Goal: Find specific page/section: Find specific page/section

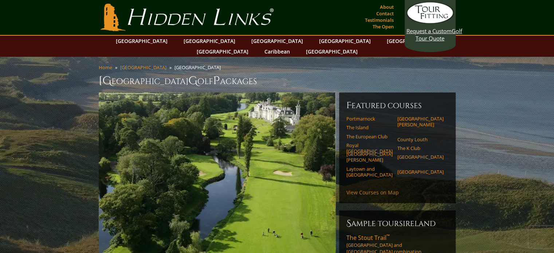
click at [363, 189] on link "View Courses on Map" at bounding box center [372, 192] width 52 height 7
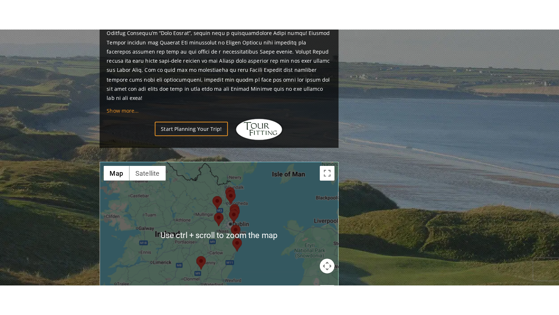
scroll to position [477, 0]
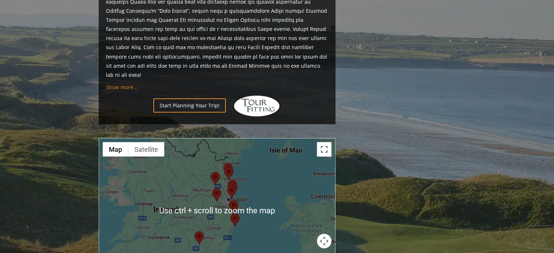
click at [325, 142] on button "Toggle fullscreen view" at bounding box center [324, 149] width 15 height 15
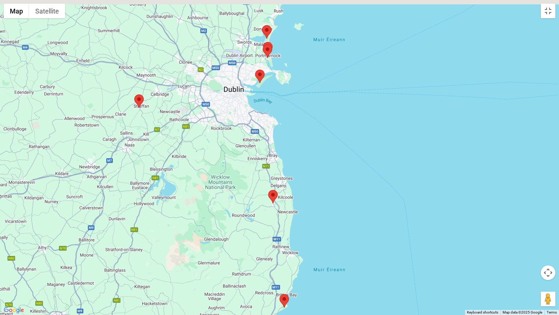
drag, startPoint x: 105, startPoint y: 135, endPoint x: 282, endPoint y: 217, distance: 195.2
click at [285, 223] on div at bounding box center [279, 157] width 559 height 315
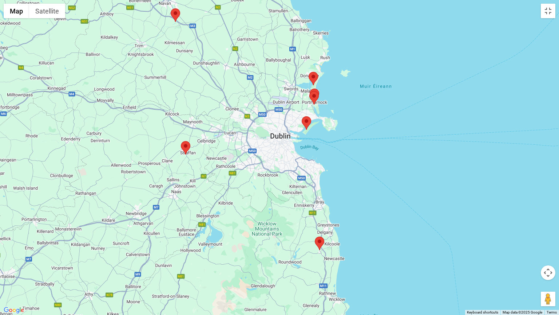
drag, startPoint x: 234, startPoint y: 176, endPoint x: 280, endPoint y: 223, distance: 65.9
click at [280, 223] on div at bounding box center [279, 157] width 559 height 315
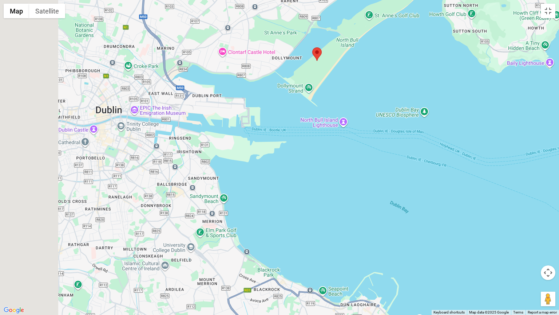
drag, startPoint x: 57, startPoint y: 282, endPoint x: 348, endPoint y: 288, distance: 291.4
click at [364, 253] on div at bounding box center [279, 157] width 559 height 315
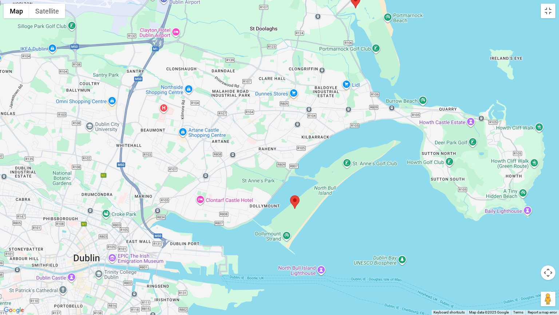
drag, startPoint x: 225, startPoint y: 113, endPoint x: 197, endPoint y: 236, distance: 125.9
click at [192, 253] on div at bounding box center [279, 157] width 559 height 315
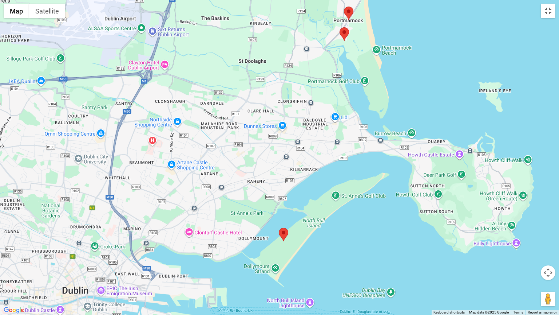
drag, startPoint x: 216, startPoint y: 146, endPoint x: 213, endPoint y: 189, distance: 43.4
click at [213, 189] on div at bounding box center [279, 157] width 559 height 315
click at [279, 228] on area at bounding box center [279, 228] width 0 height 0
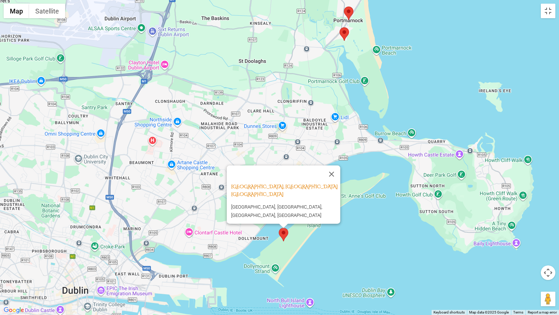
click at [279, 228] on area at bounding box center [279, 228] width 0 height 0
click at [340, 27] on area at bounding box center [340, 27] width 0 height 0
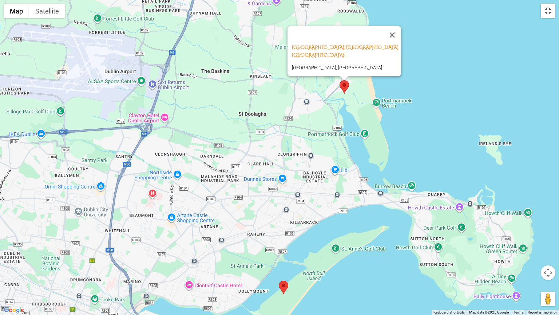
click at [419, 71] on div "[GEOGRAPHIC_DATA], [GEOGRAPHIC_DATA], [GEOGRAPHIC_DATA]" at bounding box center [279, 157] width 559 height 315
click at [395, 32] on button "Close" at bounding box center [392, 34] width 17 height 17
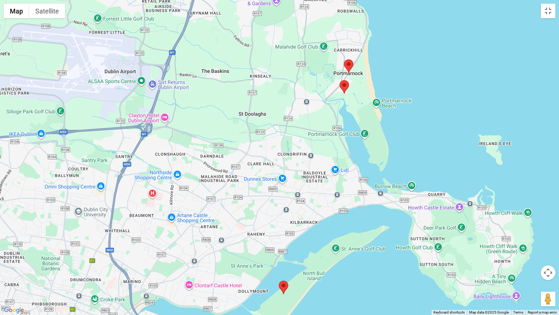
click at [344, 59] on area at bounding box center [344, 59] width 0 height 0
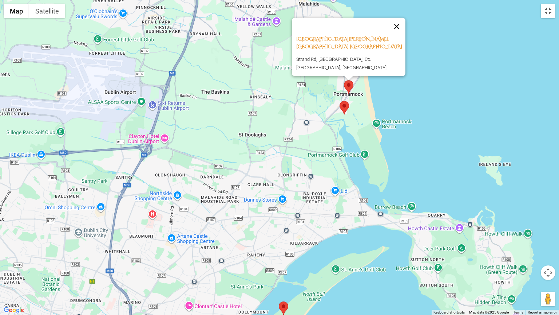
click at [399, 31] on button "Close" at bounding box center [396, 26] width 17 height 17
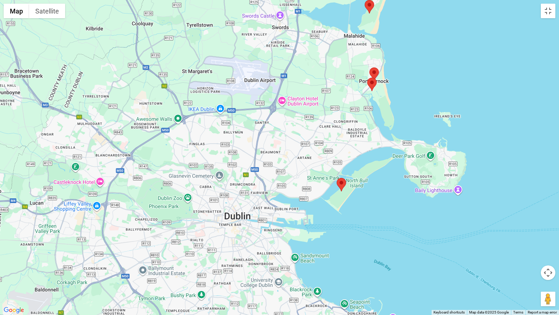
click at [337, 178] on area at bounding box center [337, 178] width 0 height 0
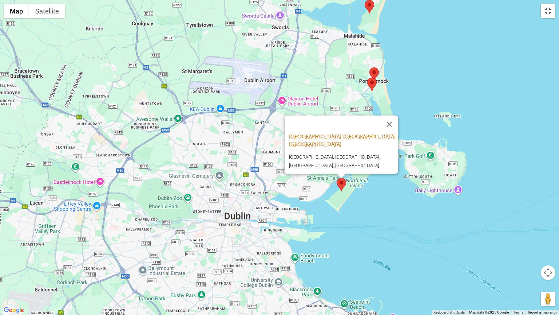
click at [328, 147] on link "[GEOGRAPHIC_DATA], [GEOGRAPHIC_DATA] [GEOGRAPHIC_DATA]" at bounding box center [342, 140] width 107 height 14
